Goal: Information Seeking & Learning: Learn about a topic

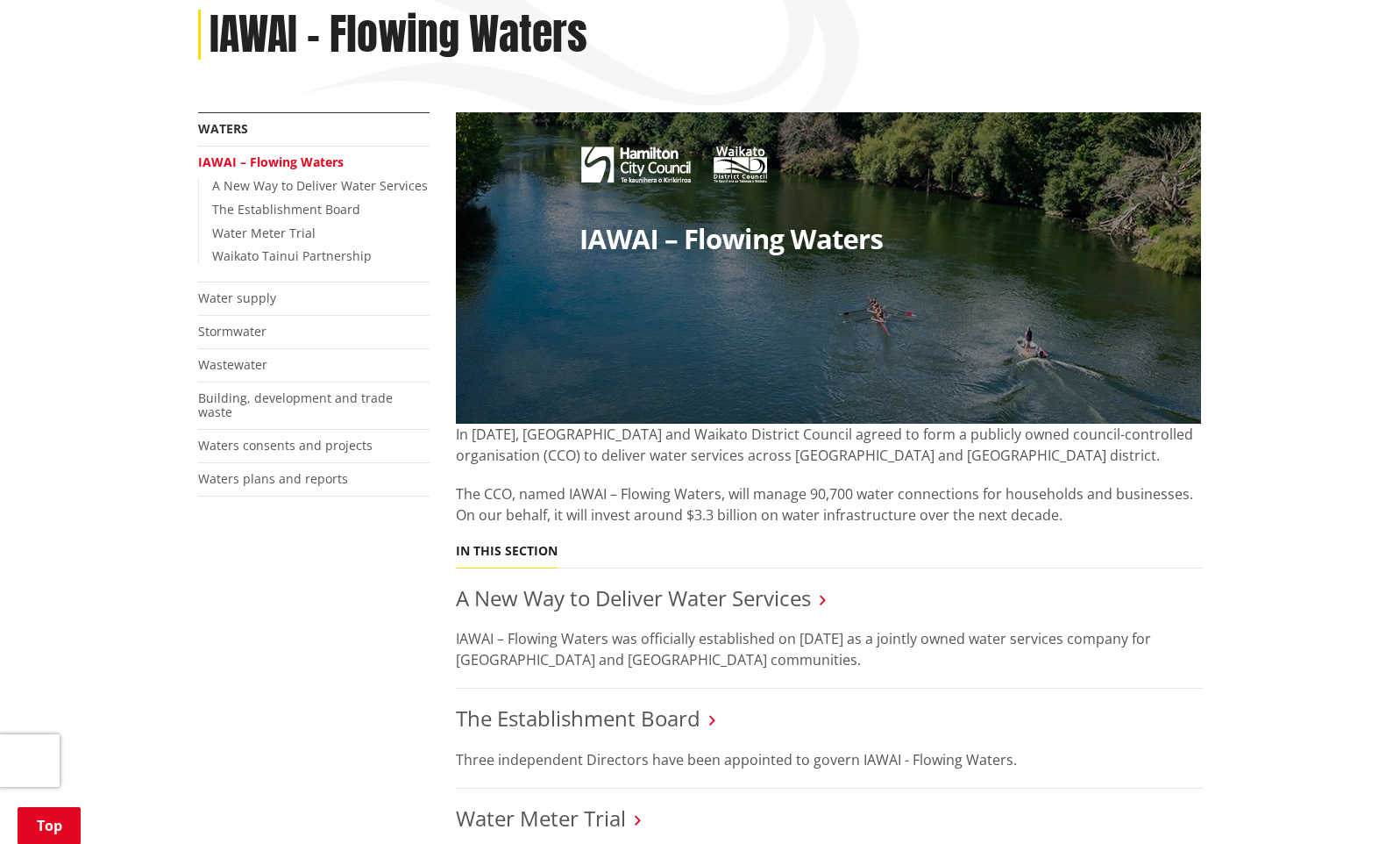
scroll to position [243, 0]
click at [875, 306] on img at bounding box center [829, 267] width 745 height 312
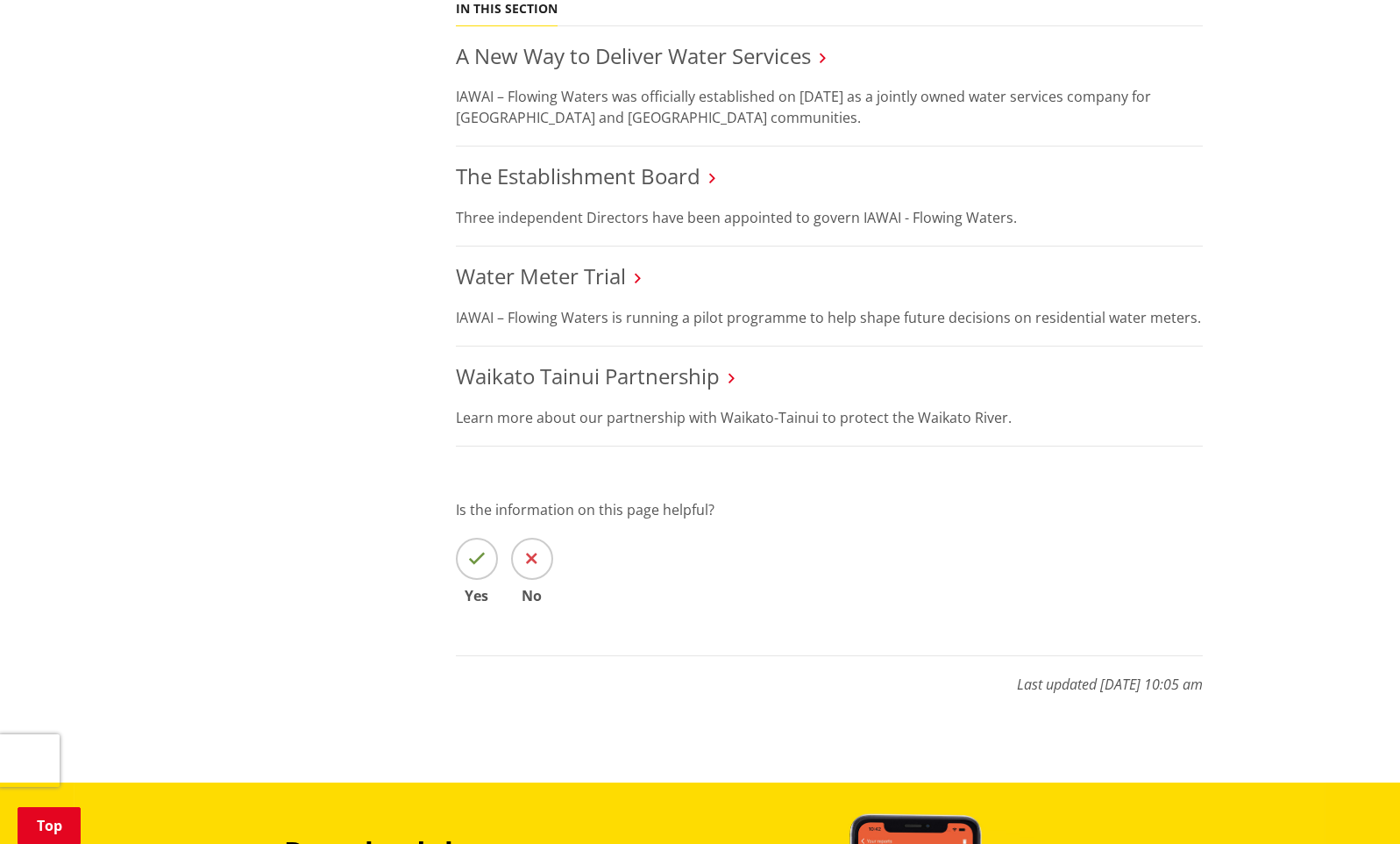
scroll to position [739, 0]
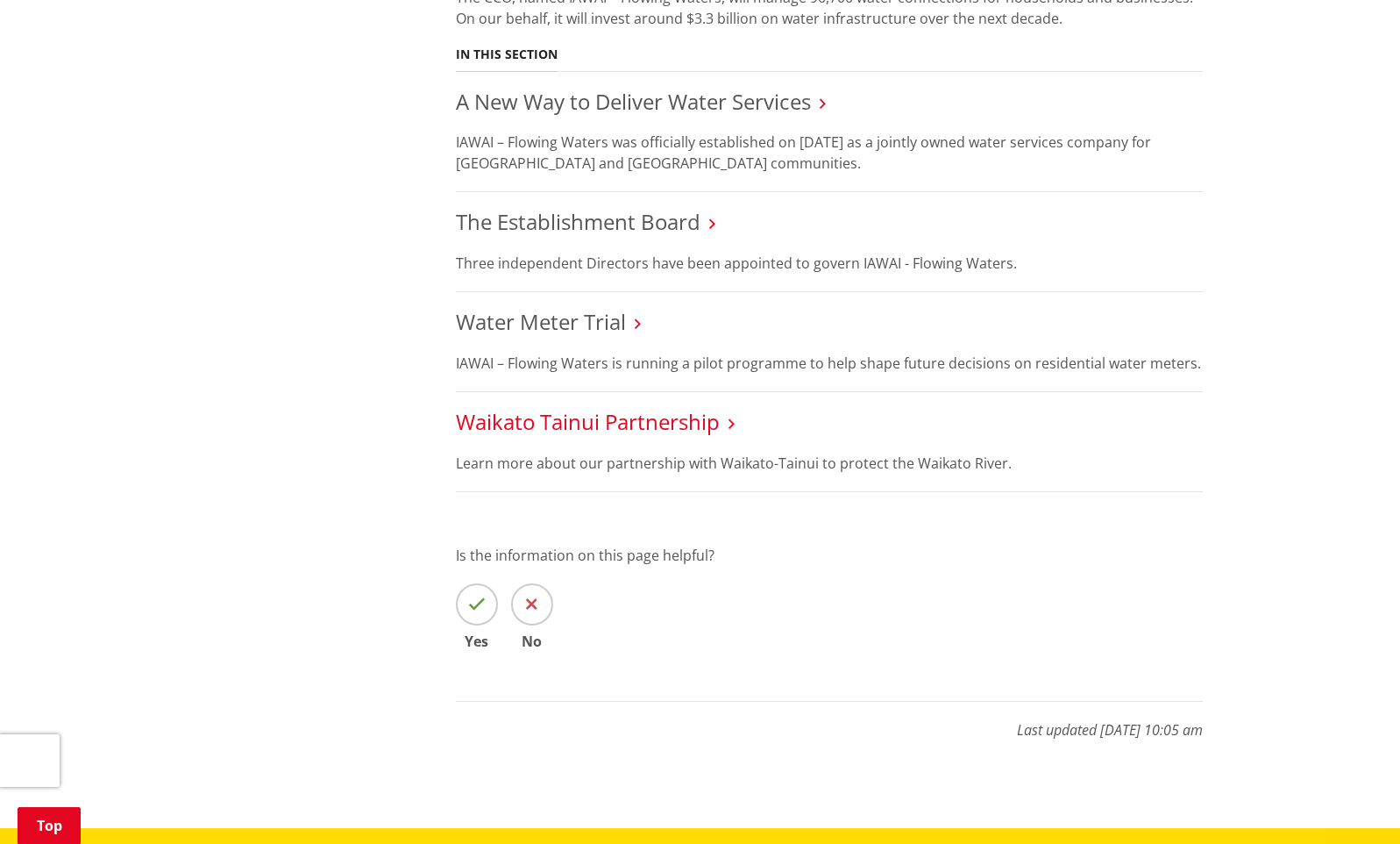
click at [656, 415] on link "Waikato Tainui Partnership" at bounding box center [588, 421] width 263 height 29
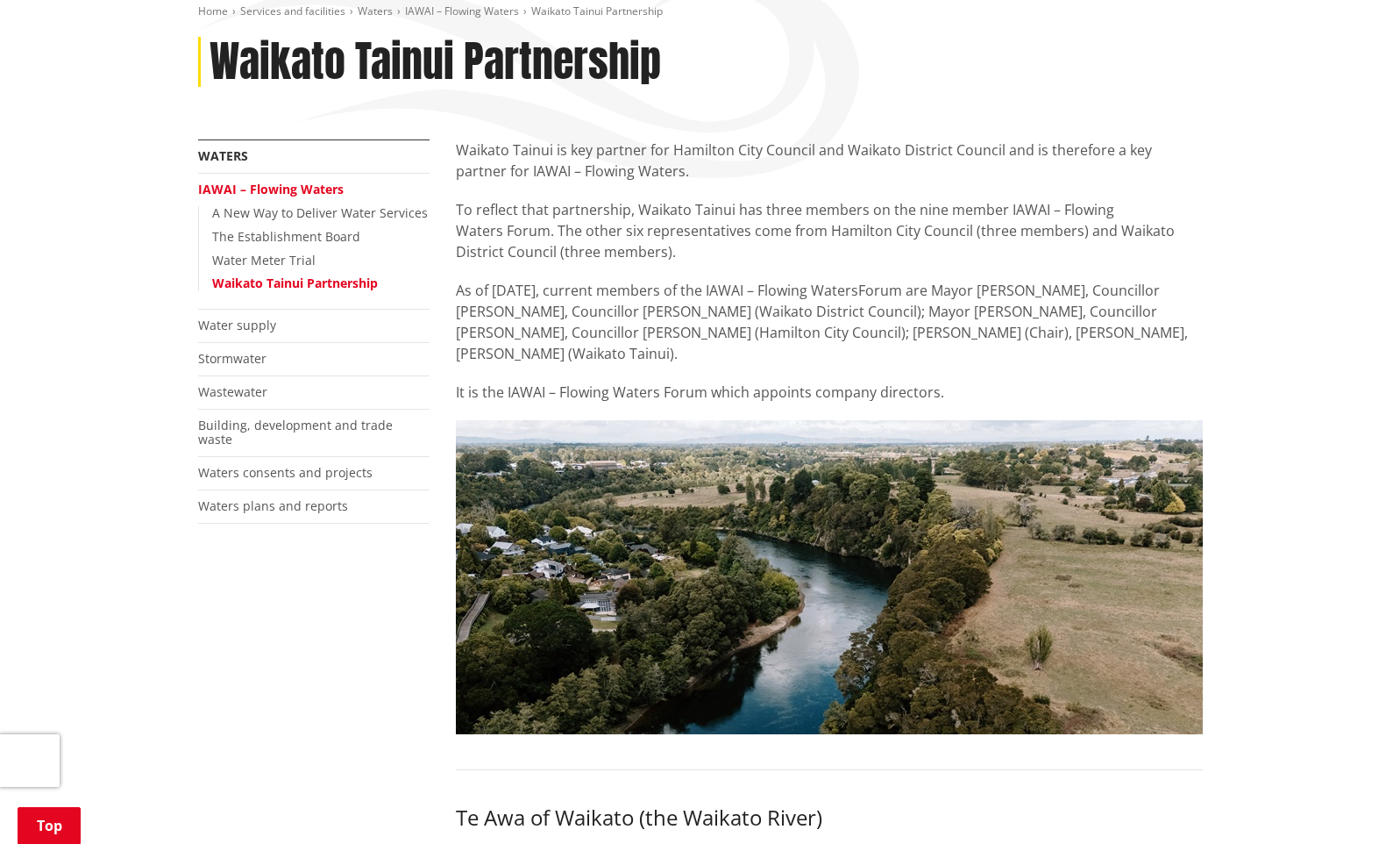
scroll to position [214, 0]
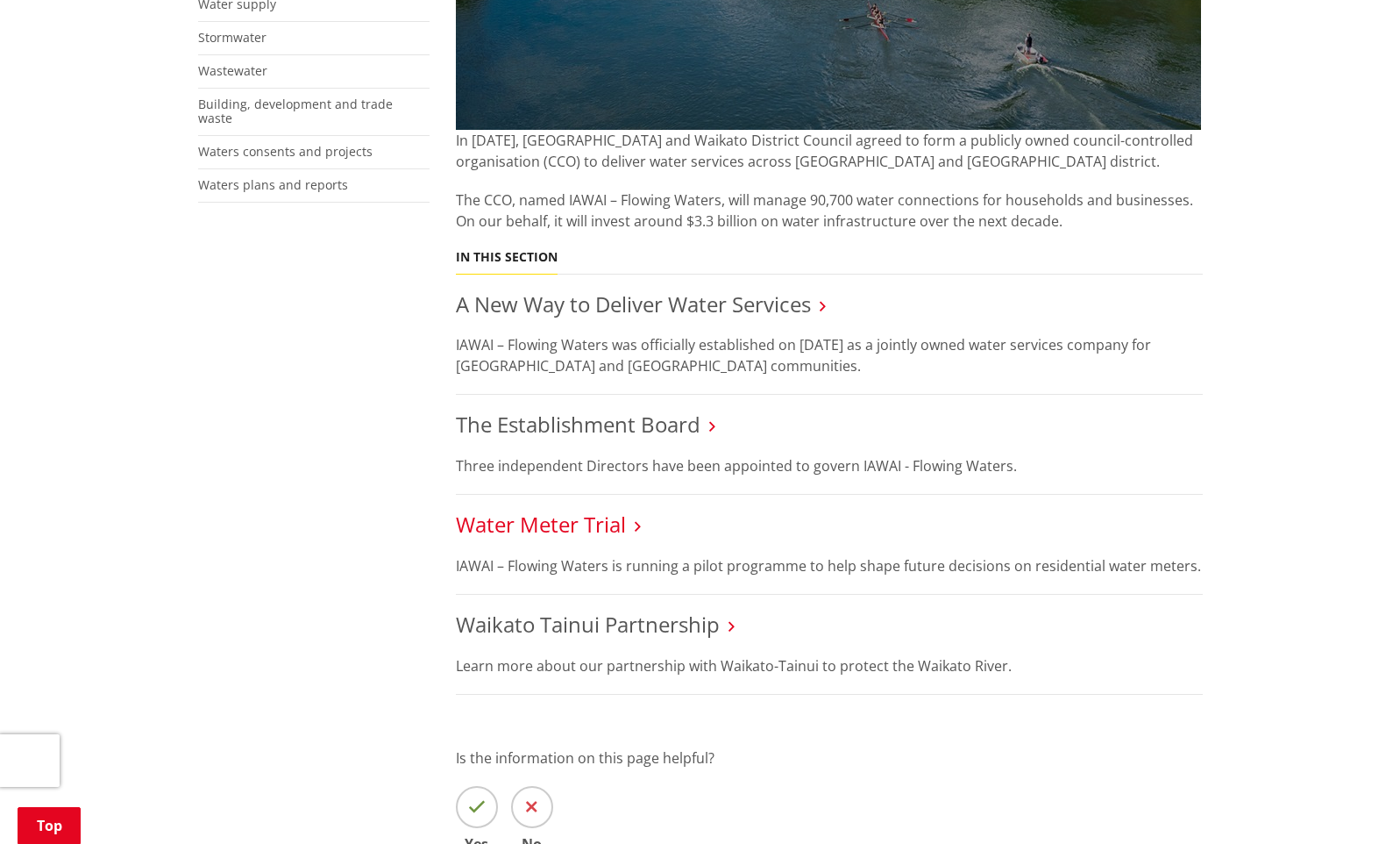
scroll to position [535, 0]
click at [620, 430] on link "The Establishment Board" at bounding box center [578, 424] width 245 height 29
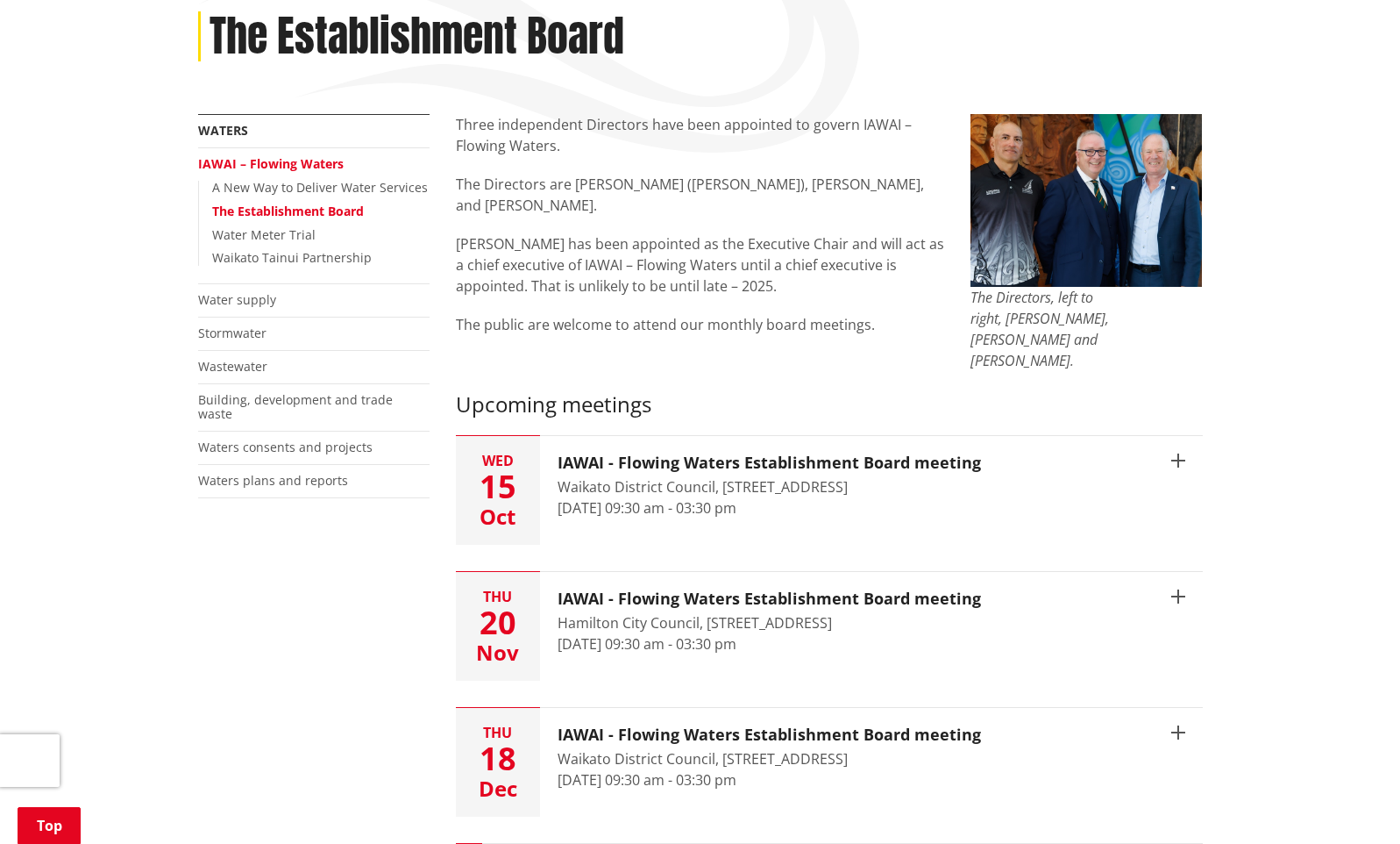
scroll to position [241, 0]
